Goal: Task Accomplishment & Management: Use online tool/utility

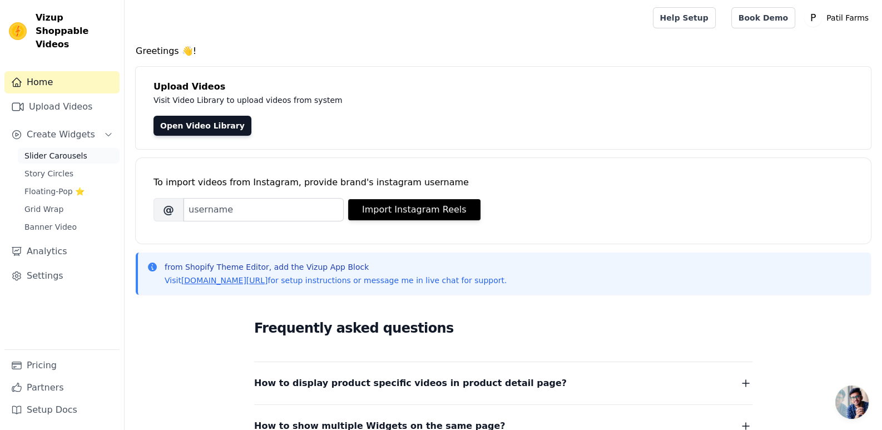
click at [69, 150] on span "Slider Carousels" at bounding box center [55, 155] width 63 height 11
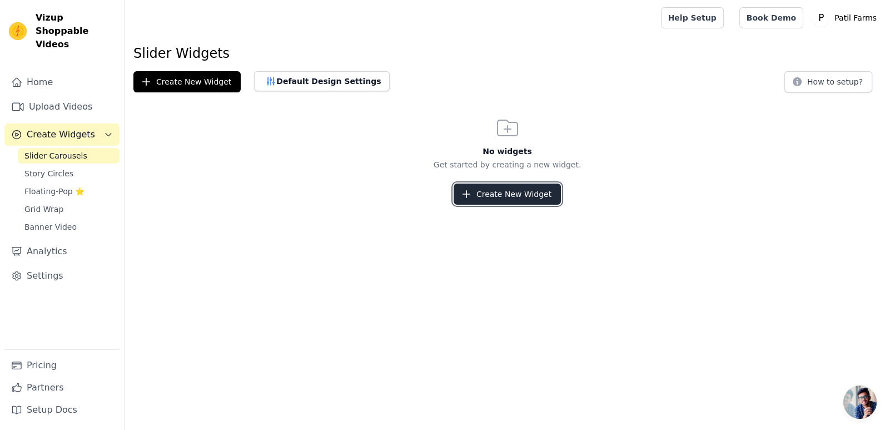
click at [498, 192] on button "Create New Widget" at bounding box center [507, 194] width 107 height 21
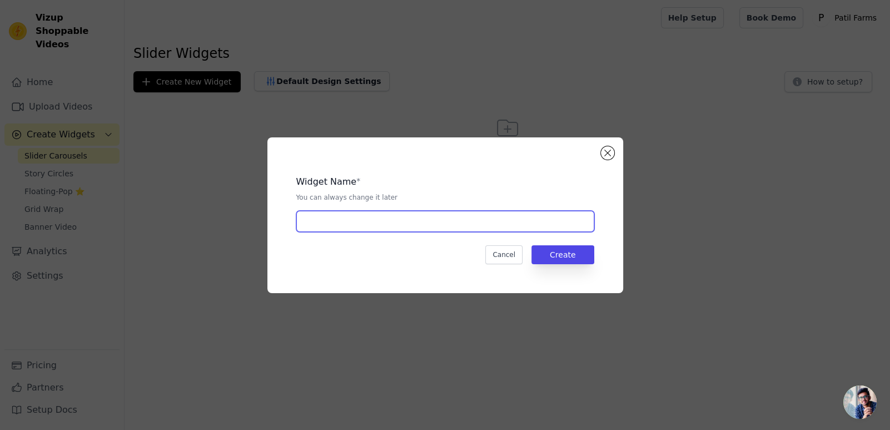
click at [404, 216] on input "text" at bounding box center [445, 221] width 298 height 21
type input "Testimonials"
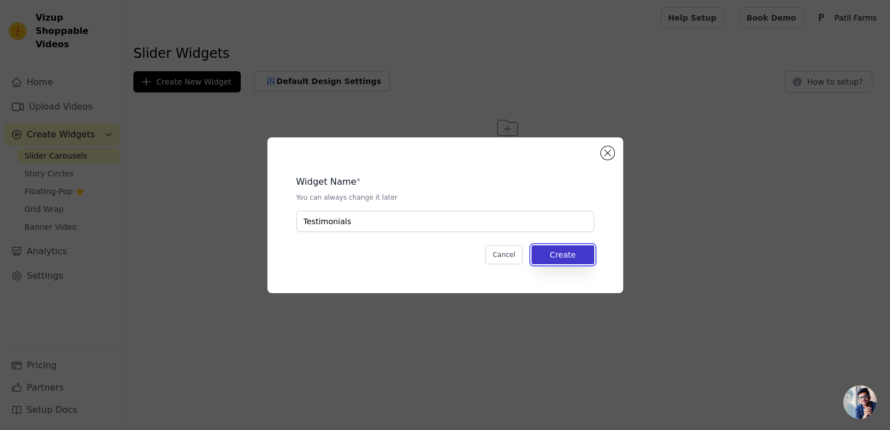
click at [584, 250] on button "Create" at bounding box center [563, 254] width 63 height 19
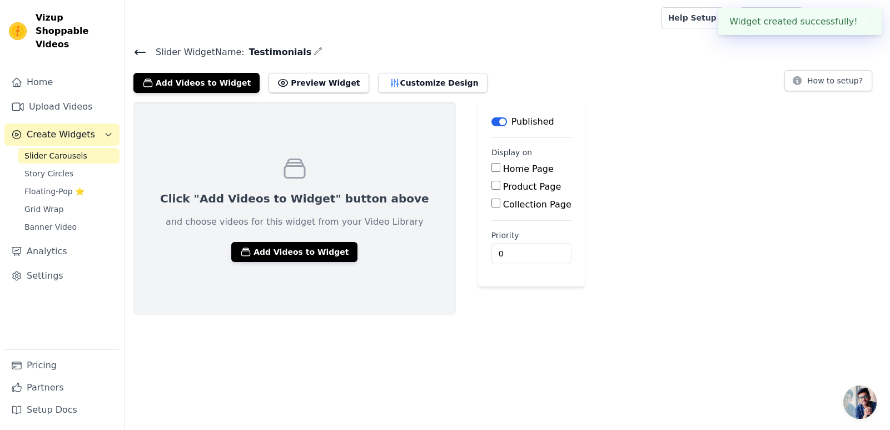
click at [492, 163] on input "Home Page" at bounding box center [496, 167] width 9 height 9
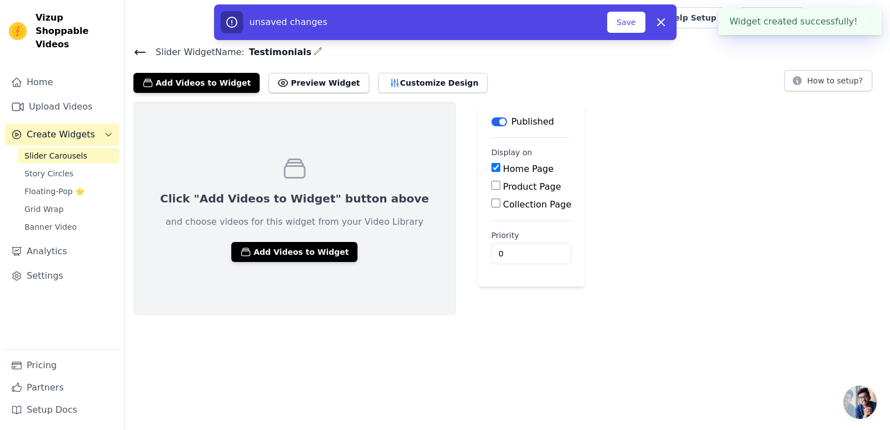
click at [492, 169] on input "Home Page" at bounding box center [496, 167] width 9 height 9
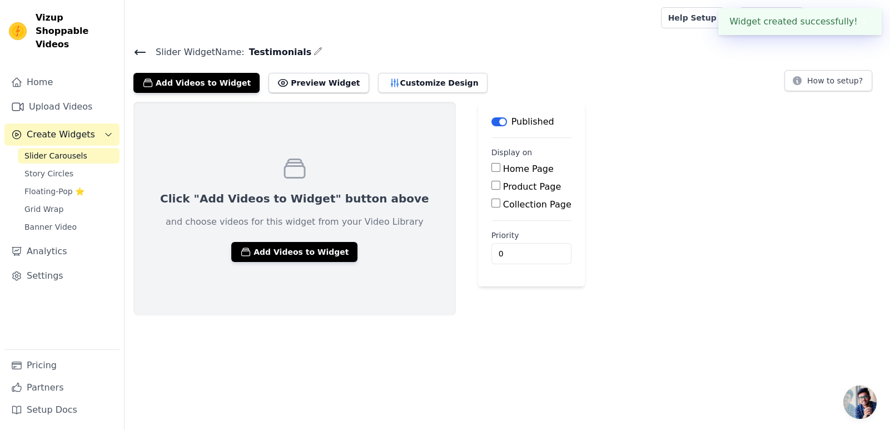
click at [492, 169] on input "Home Page" at bounding box center [496, 167] width 9 height 9
checkbox input "true"
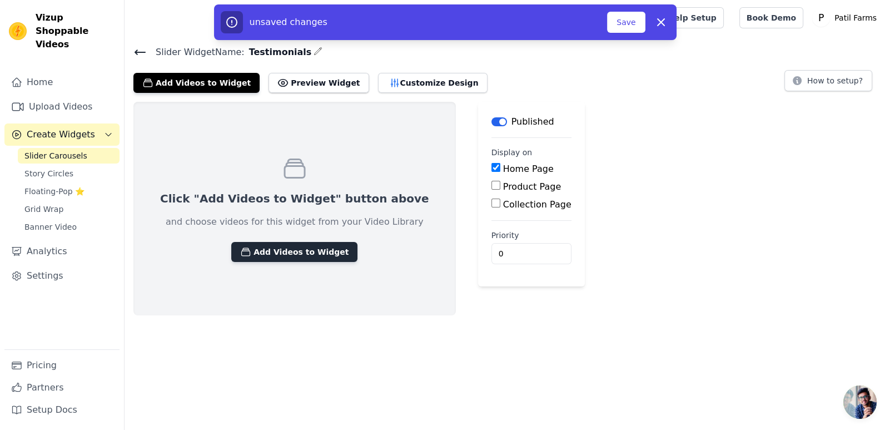
click at [268, 256] on button "Add Videos to Widget" at bounding box center [294, 252] width 126 height 20
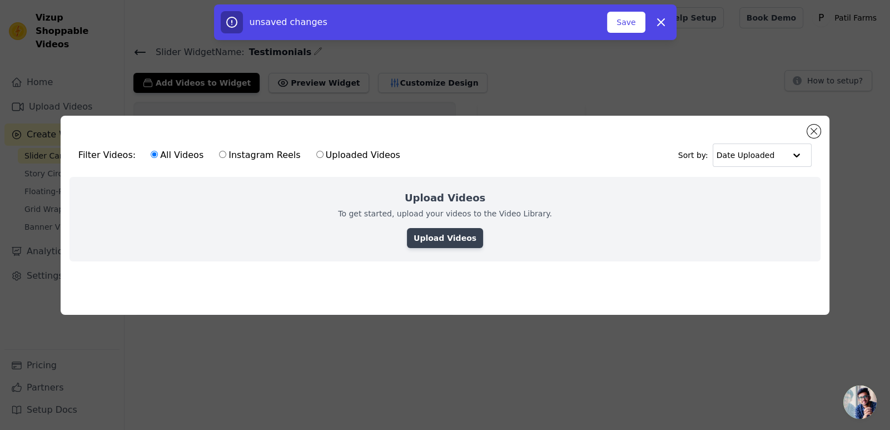
click at [451, 231] on link "Upload Videos" at bounding box center [445, 238] width 76 height 20
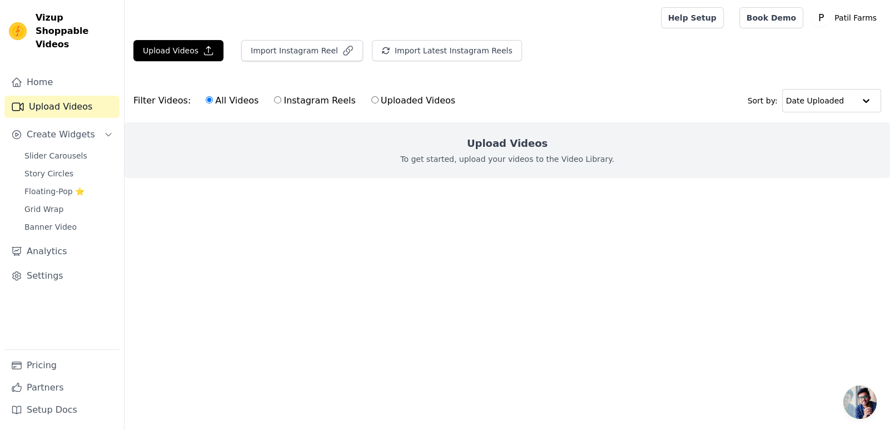
click at [592, 222] on html "Vizup Shoppable Videos Home Upload Videos Create Widgets Slider Carousels Story…" at bounding box center [445, 111] width 890 height 222
click at [867, 399] on span "Open chat" at bounding box center [860, 401] width 33 height 33
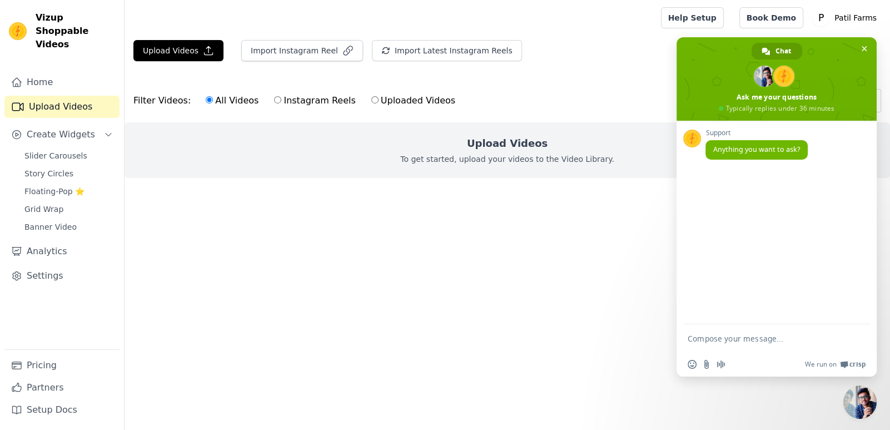
click at [867, 399] on span "Close chat" at bounding box center [860, 401] width 33 height 33
